Goal: Navigation & Orientation: Understand site structure

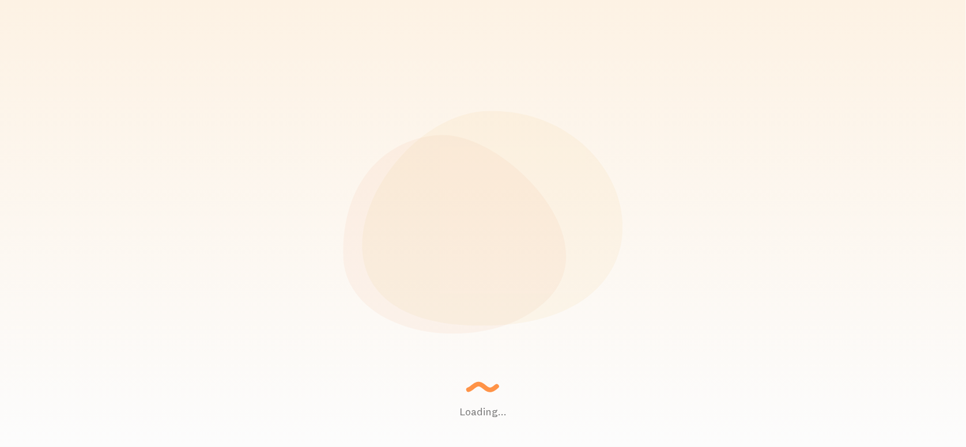
click at [452, 216] on div "Setting up a seamless experience... - [GEOGRAPHIC_DATA]" at bounding box center [515, 224] width 144 height 46
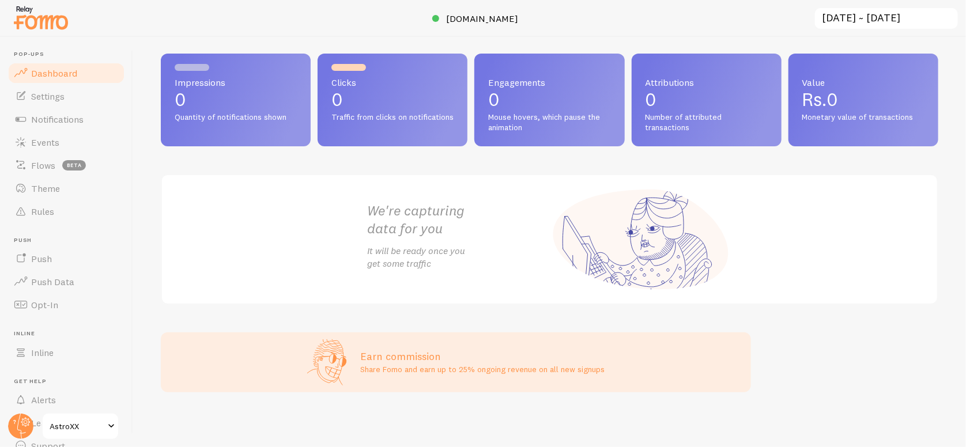
click at [71, 83] on link "Dashboard" at bounding box center [66, 73] width 119 height 23
click at [65, 92] on link "Settings" at bounding box center [66, 96] width 119 height 23
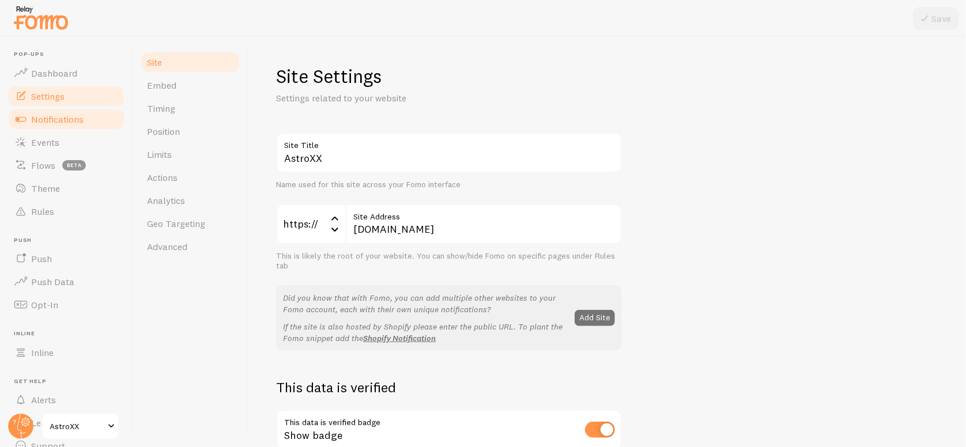
click at [63, 120] on span "Notifications" at bounding box center [57, 120] width 52 height 12
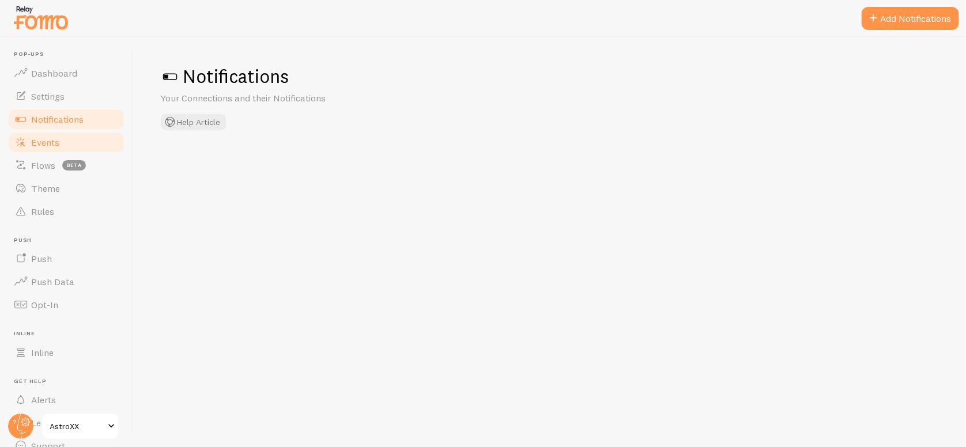
click at [64, 146] on link "Events" at bounding box center [66, 142] width 119 height 23
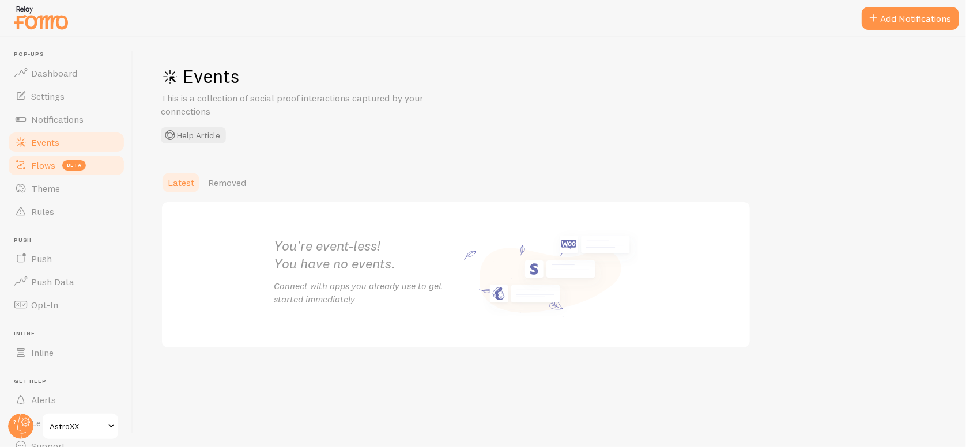
click at [52, 160] on span "Flows" at bounding box center [43, 166] width 24 height 12
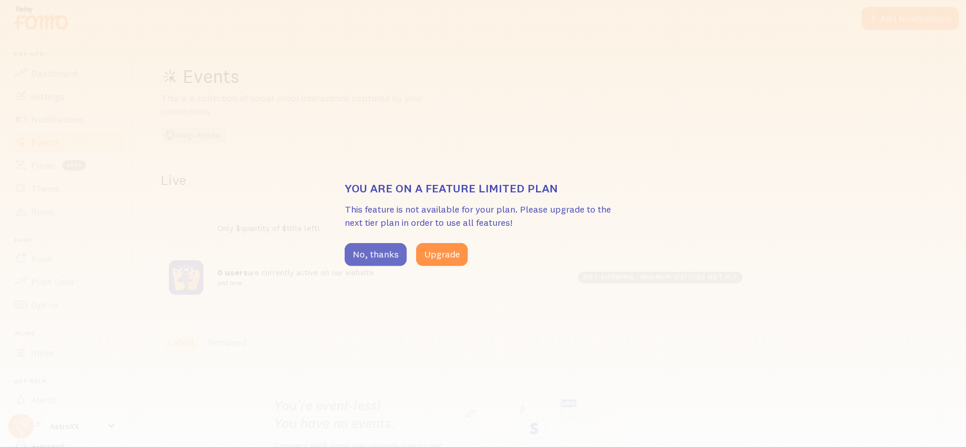
click at [373, 252] on button "No, thanks" at bounding box center [376, 254] width 62 height 23
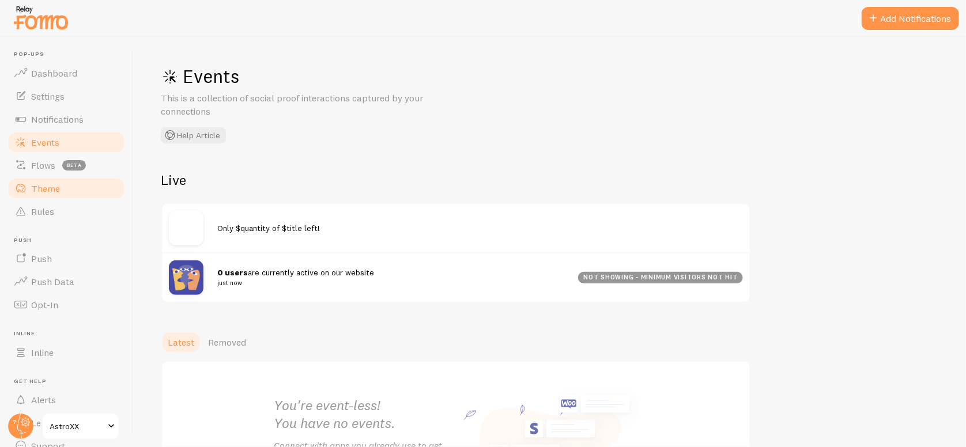
click at [66, 195] on link "Theme" at bounding box center [66, 188] width 119 height 23
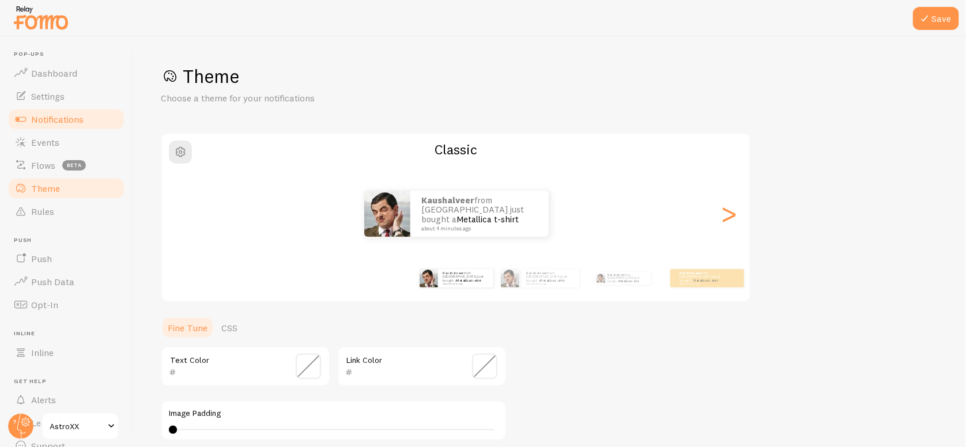
click at [88, 115] on link "Notifications" at bounding box center [66, 119] width 119 height 23
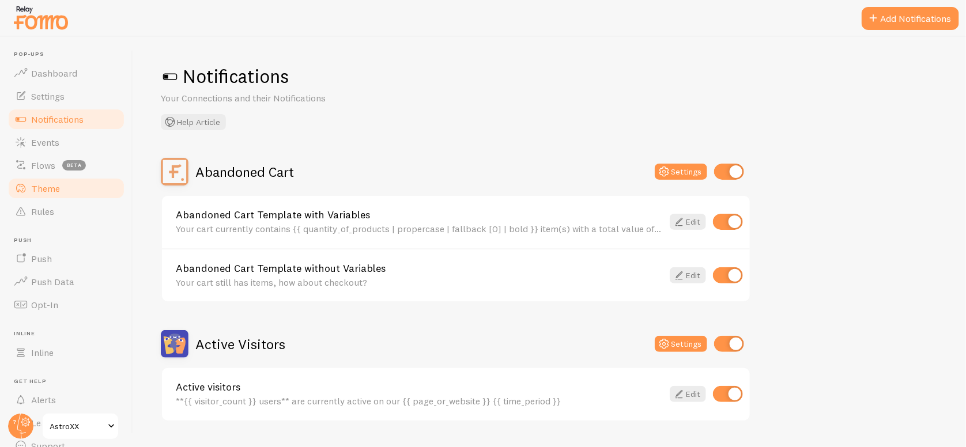
click at [93, 198] on link "Theme" at bounding box center [66, 188] width 119 height 23
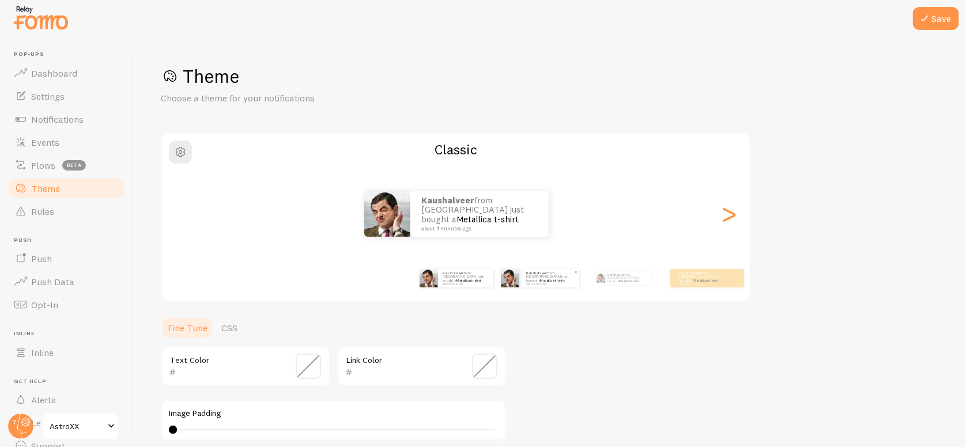
click at [549, 283] on small "about 4 minutes ago" at bounding box center [549, 284] width 47 height 2
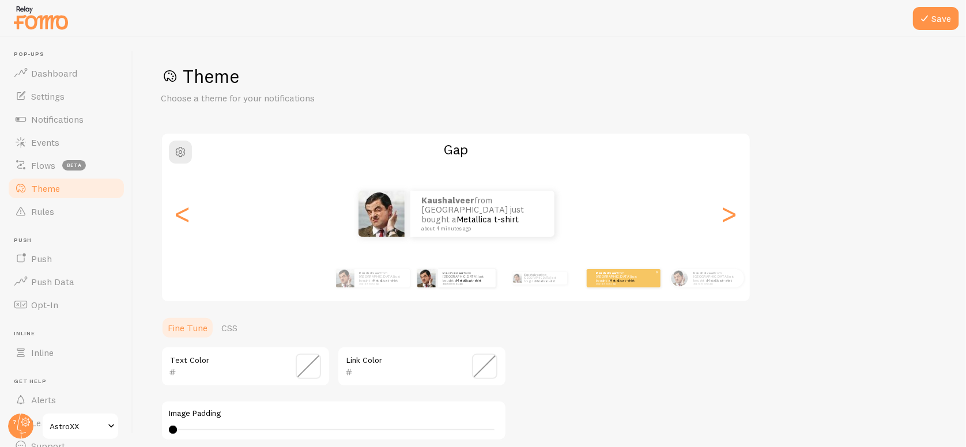
click at [599, 283] on small "about 4 minutes ago" at bounding box center [618, 284] width 45 height 2
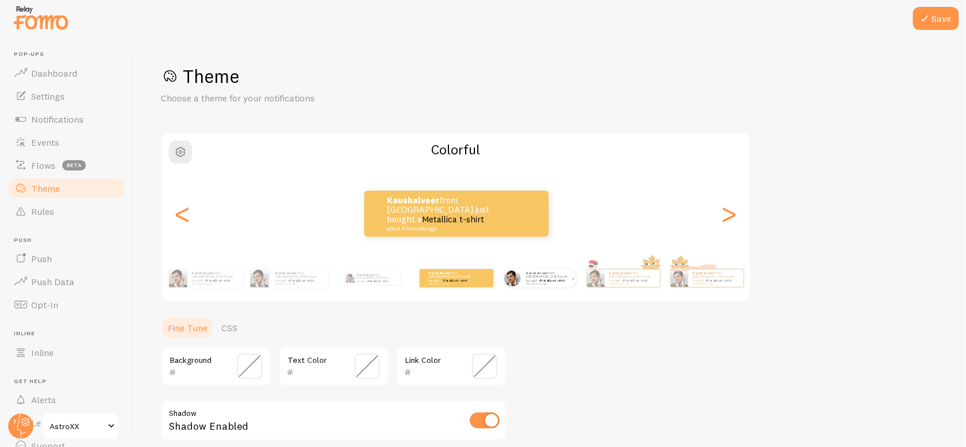
click at [561, 280] on link "Metallica t-shirt" at bounding box center [552, 280] width 25 height 5
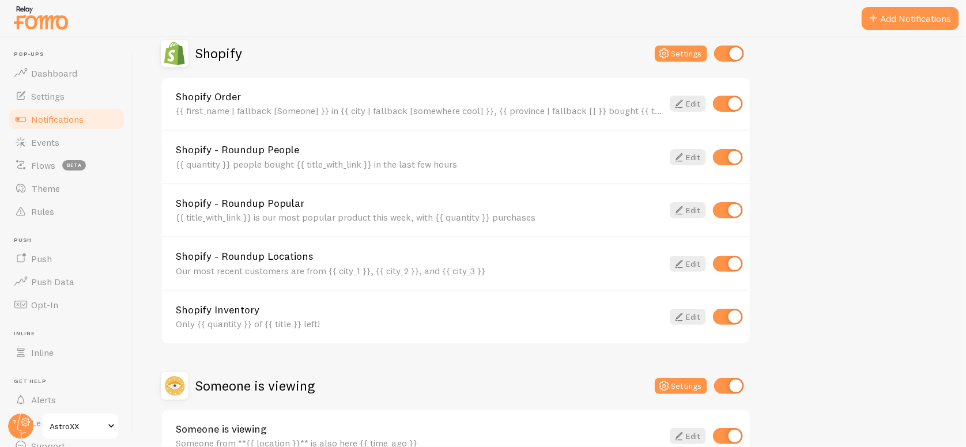
scroll to position [479, 0]
